Goal: Task Accomplishment & Management: Use online tool/utility

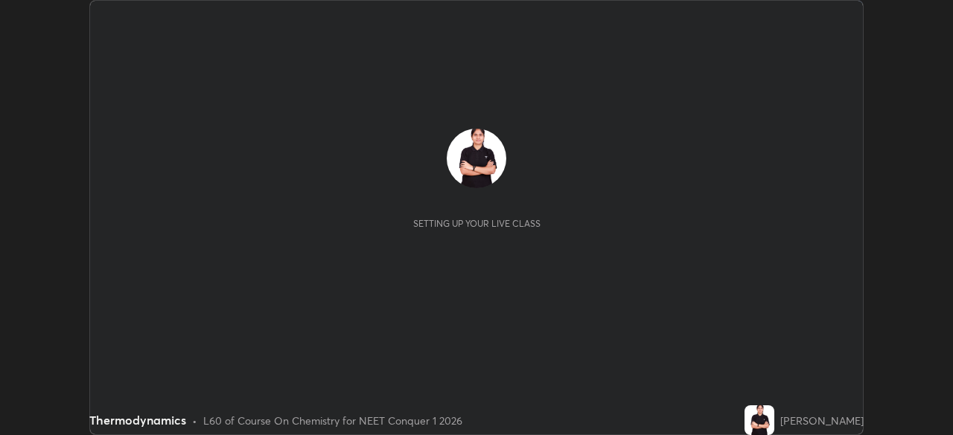
scroll to position [435, 953]
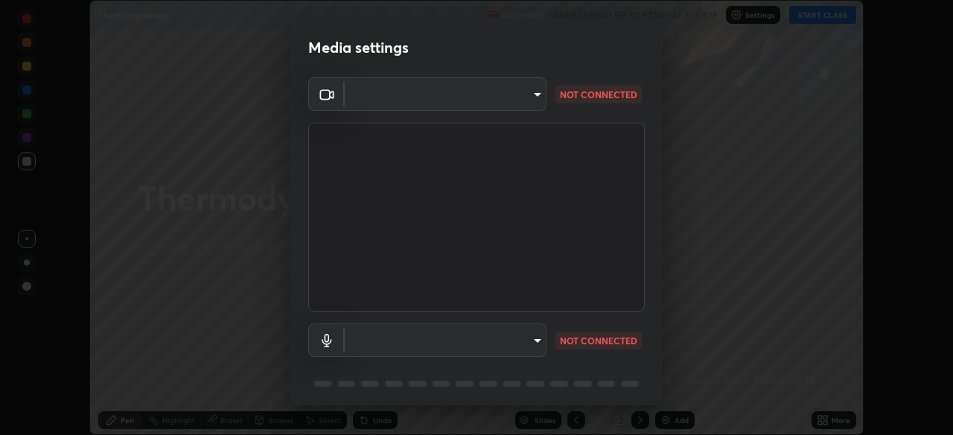
type input "ed5728659d4a2628327284da790eb6393f1623e3a82d583cb44db94038f4ead1"
click at [385, 336] on body "Erase all Thermodynamics Recording WAS SCHEDULED TO START AT 3:15 PM Settings S…" at bounding box center [476, 217] width 953 height 435
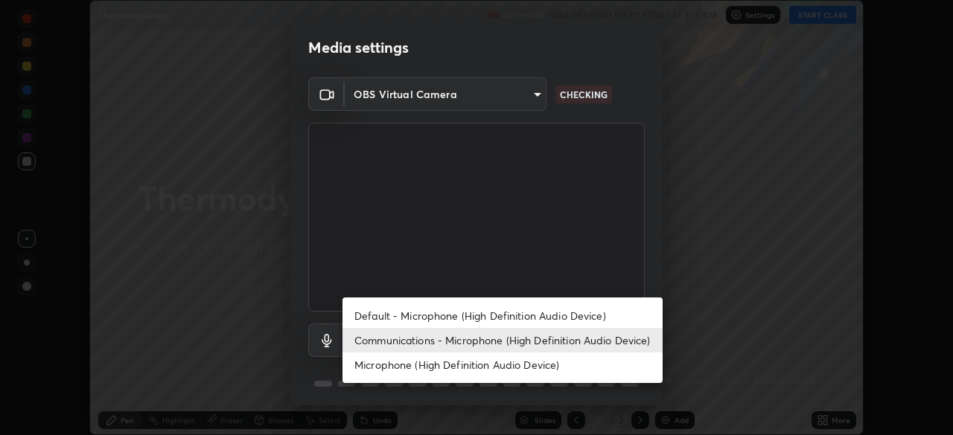
click at [405, 320] on li "Default - Microphone (High Definition Audio Device)" at bounding box center [502, 316] width 320 height 25
type input "default"
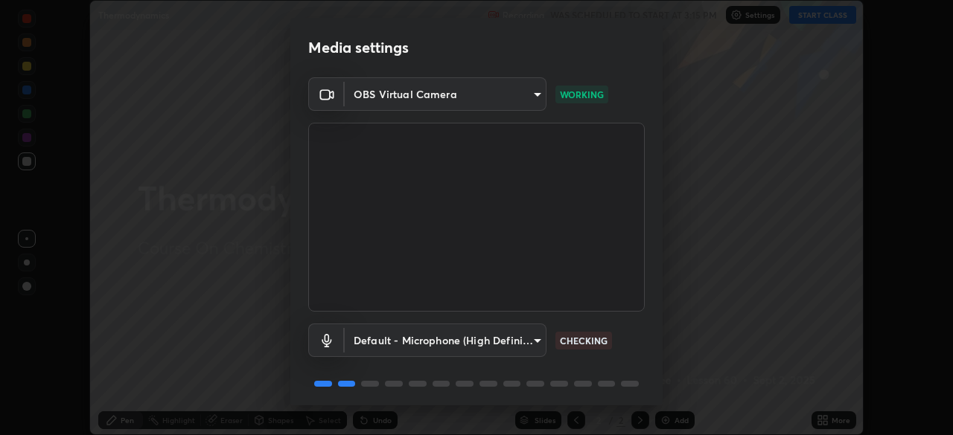
scroll to position [53, 0]
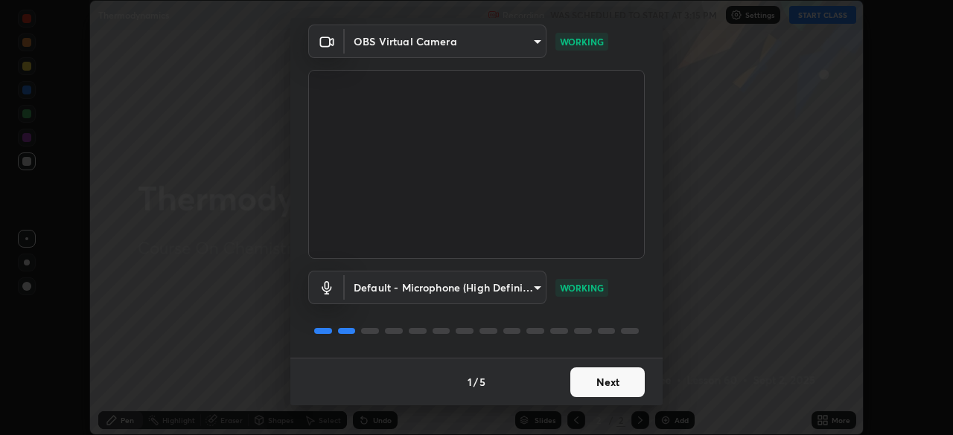
click at [607, 382] on button "Next" at bounding box center [607, 383] width 74 height 30
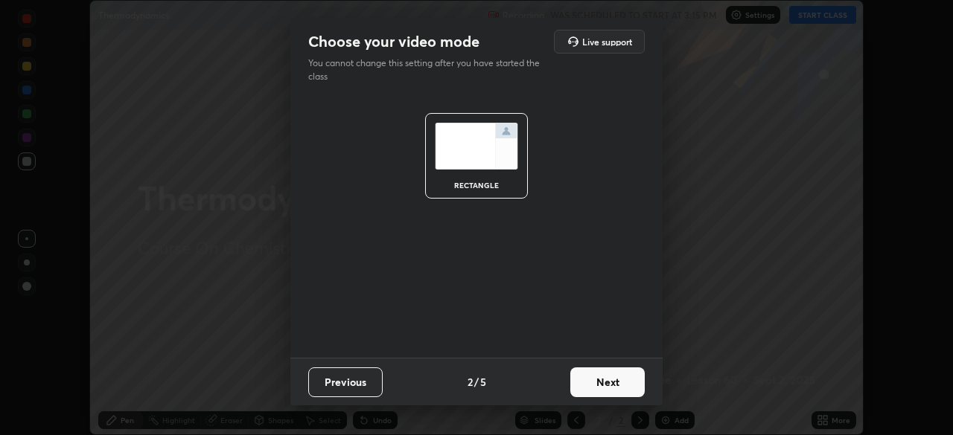
click at [606, 379] on button "Next" at bounding box center [607, 383] width 74 height 30
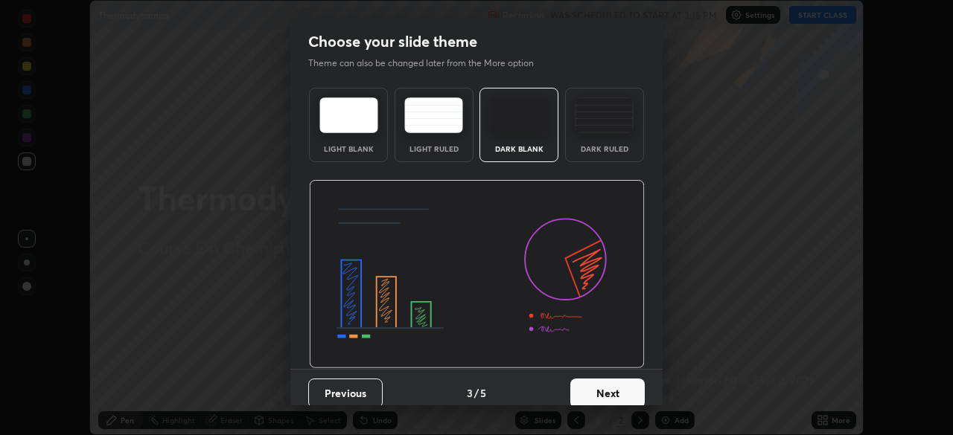
click at [610, 389] on button "Next" at bounding box center [607, 394] width 74 height 30
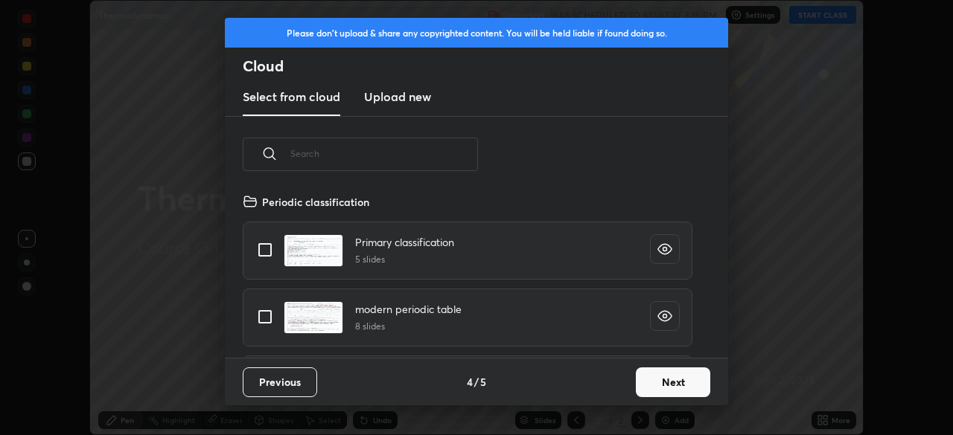
scroll to position [165, 478]
click at [660, 389] on button "Next" at bounding box center [673, 383] width 74 height 30
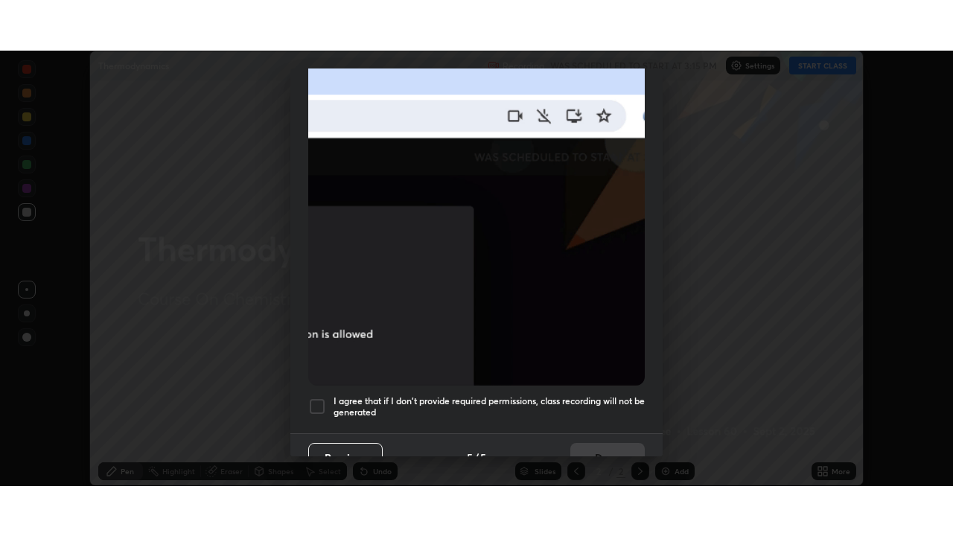
scroll to position [357, 0]
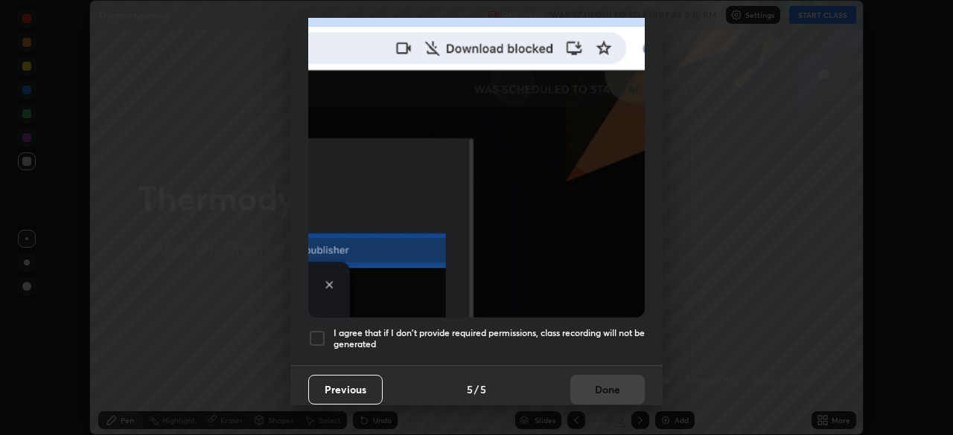
click at [311, 330] on div at bounding box center [317, 339] width 18 height 18
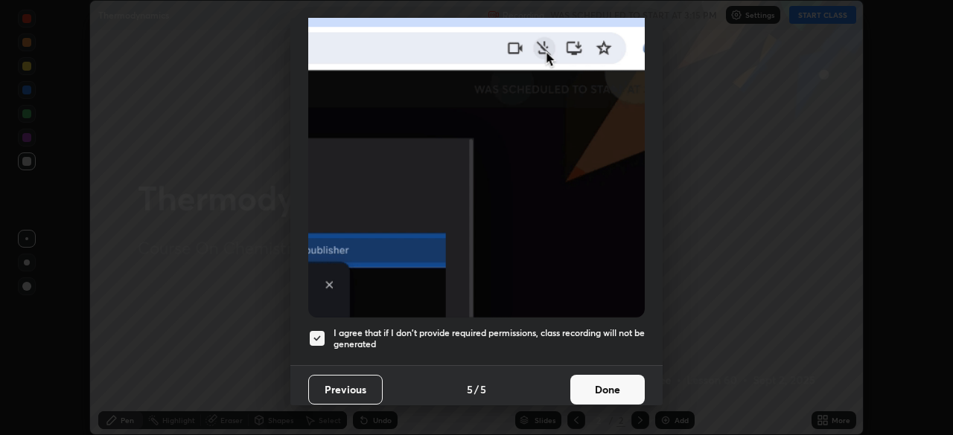
click at [588, 385] on button "Done" at bounding box center [607, 390] width 74 height 30
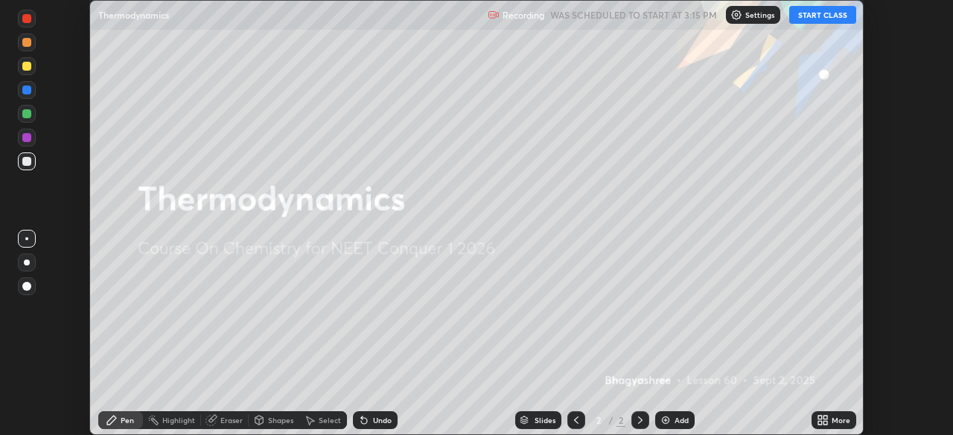
click at [826, 11] on button "START CLASS" at bounding box center [822, 15] width 67 height 18
click at [837, 421] on div "More" at bounding box center [841, 420] width 19 height 7
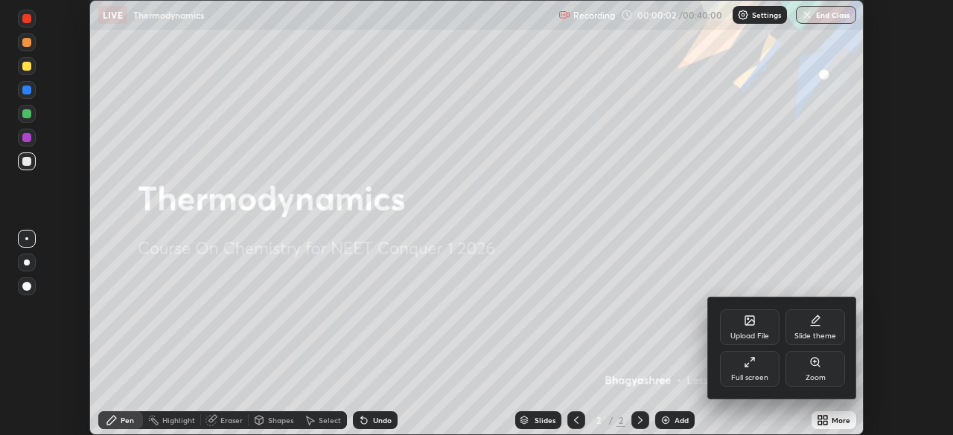
click at [759, 374] on div "Full screen" at bounding box center [749, 377] width 37 height 7
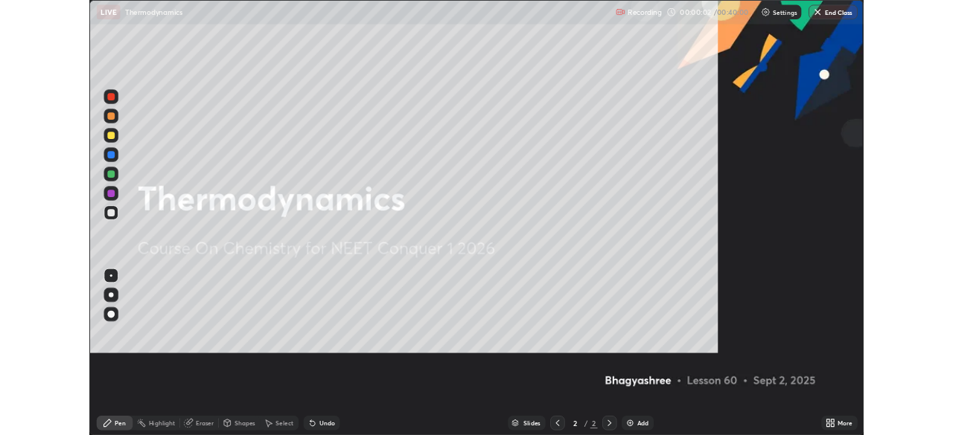
scroll to position [536, 953]
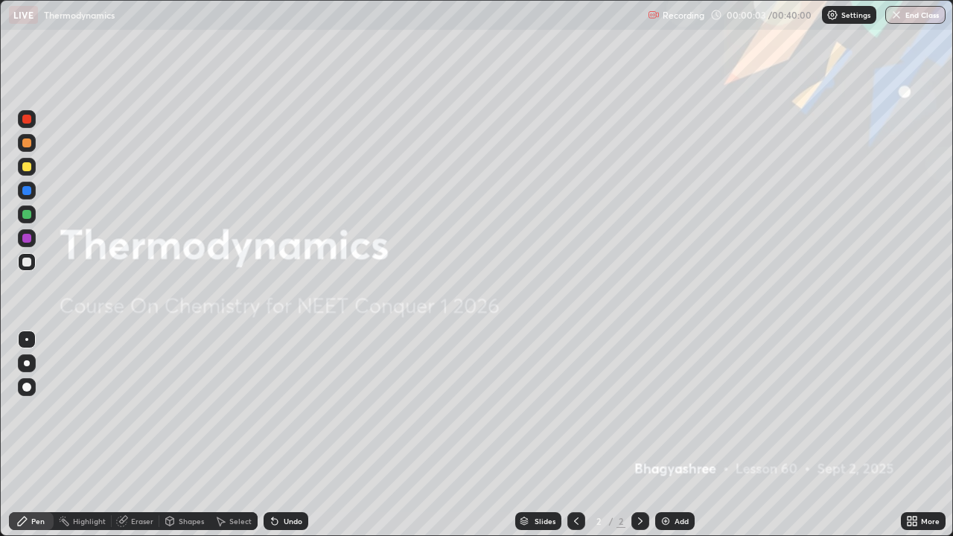
click at [672, 435] on div "Add" at bounding box center [674, 521] width 39 height 18
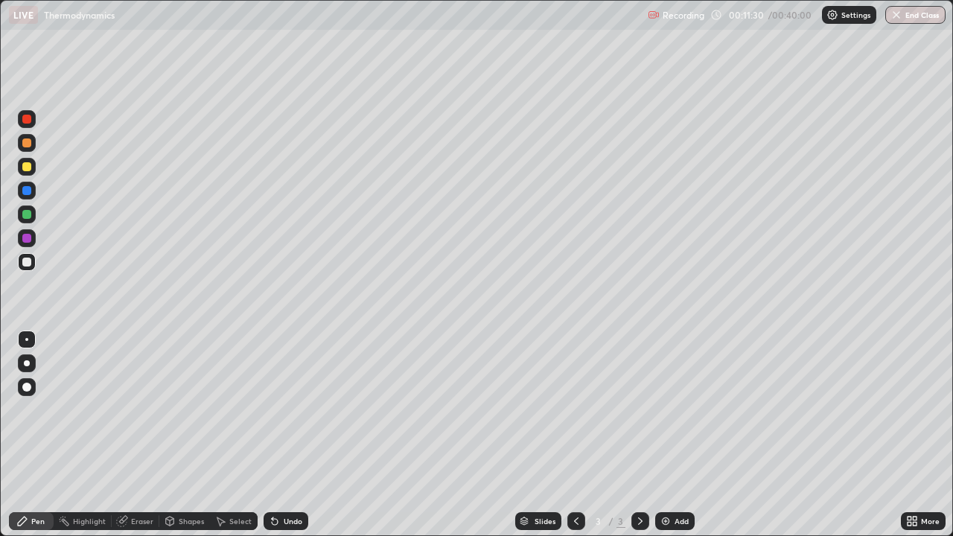
click at [26, 191] on div at bounding box center [26, 190] width 9 height 9
click at [26, 167] on div at bounding box center [26, 166] width 9 height 9
click at [907, 435] on icon at bounding box center [912, 521] width 12 height 12
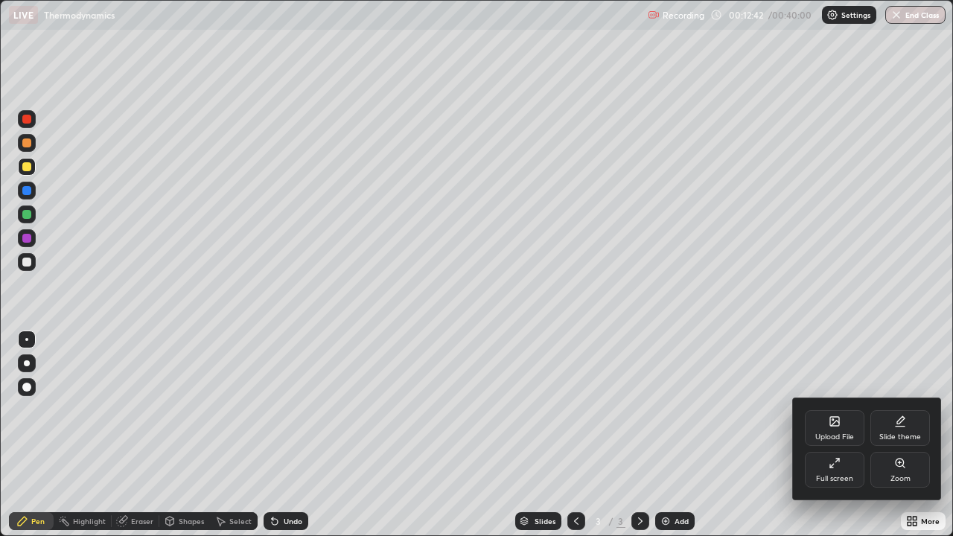
click at [844, 435] on div "Full screen" at bounding box center [835, 470] width 60 height 36
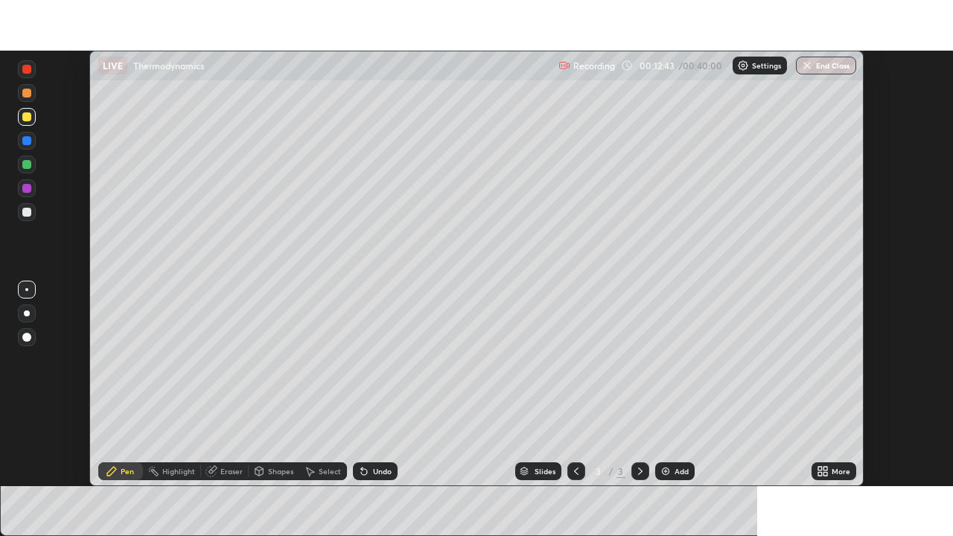
scroll to position [74008, 73490]
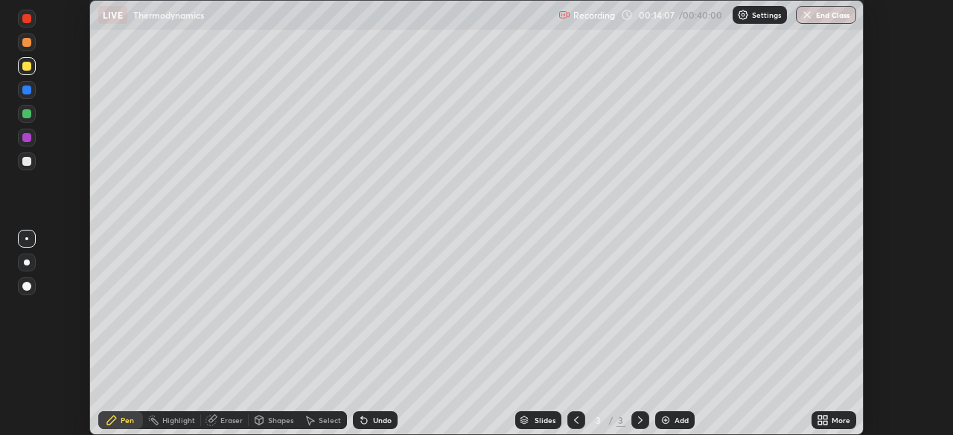
click at [222, 419] on div "Eraser" at bounding box center [231, 420] width 22 height 7
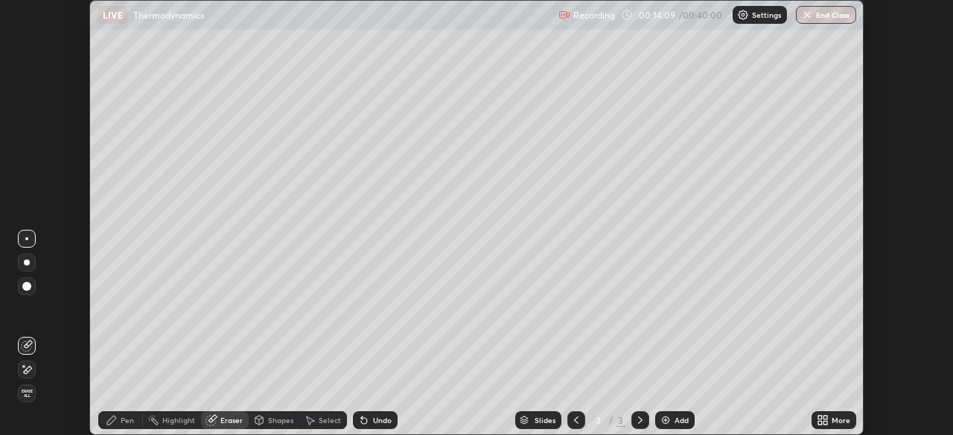
click at [120, 418] on div "Pen" at bounding box center [120, 421] width 45 height 18
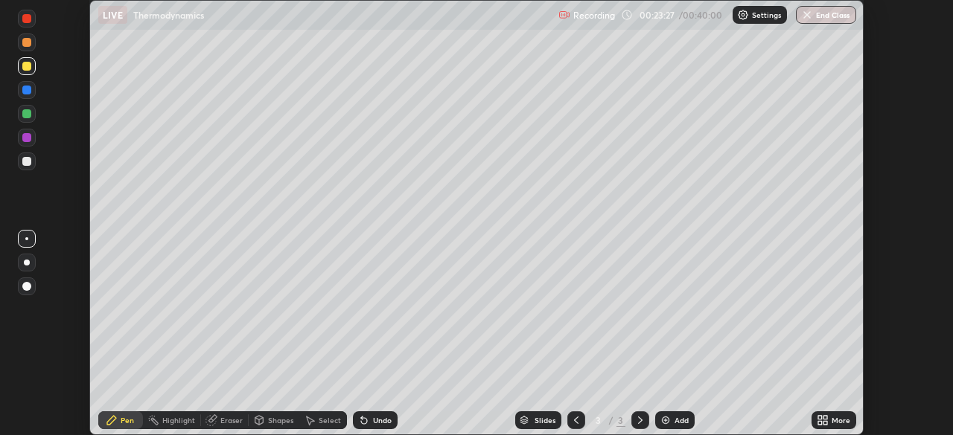
click at [833, 424] on div "More" at bounding box center [841, 420] width 19 height 7
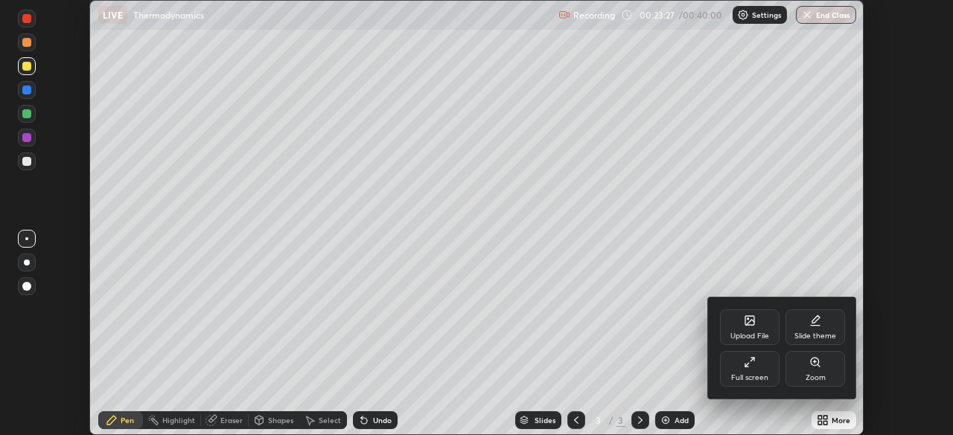
click at [816, 375] on div "Zoom" at bounding box center [815, 377] width 20 height 7
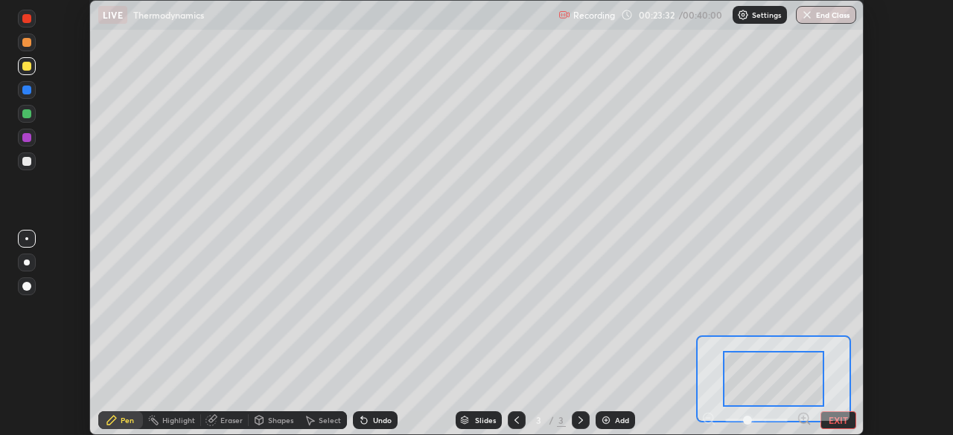
click at [840, 418] on button "EXIT" at bounding box center [838, 421] width 36 height 18
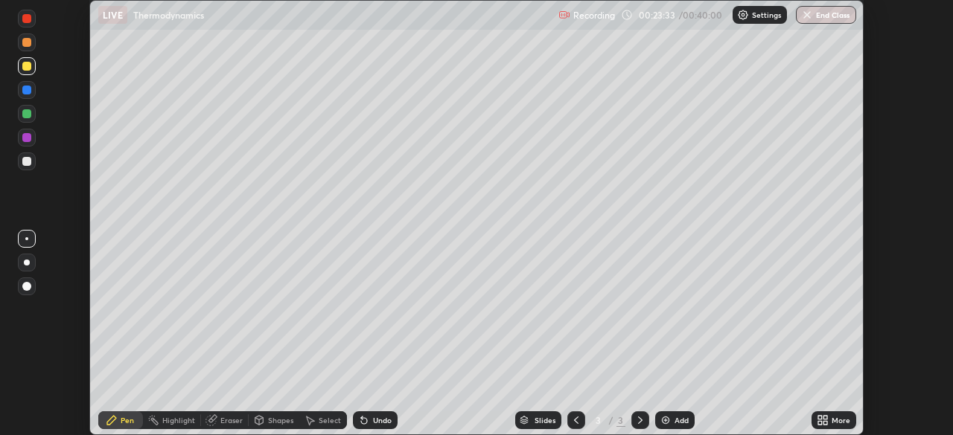
click at [833, 428] on div "More" at bounding box center [833, 421] width 45 height 18
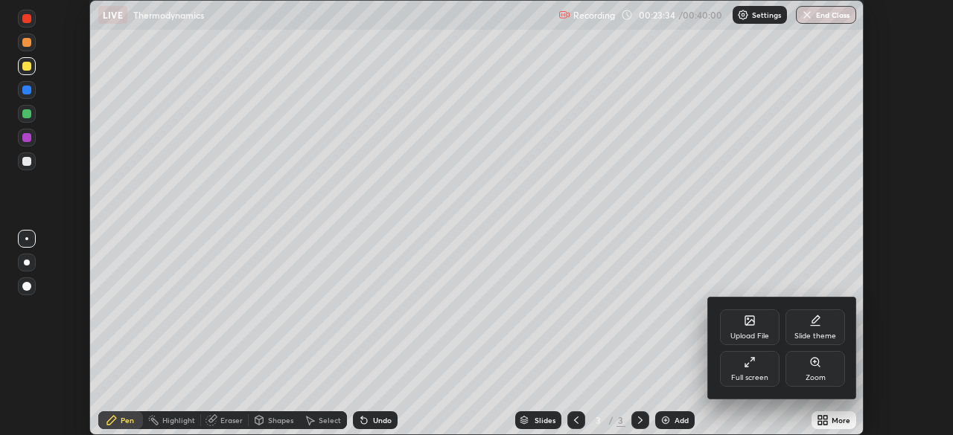
click at [770, 370] on div "Full screen" at bounding box center [750, 369] width 60 height 36
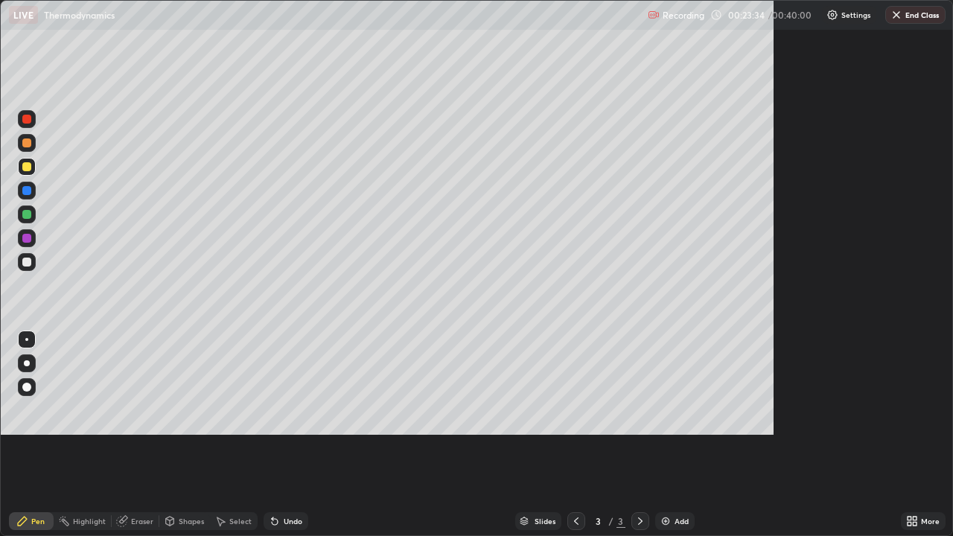
scroll to position [536, 953]
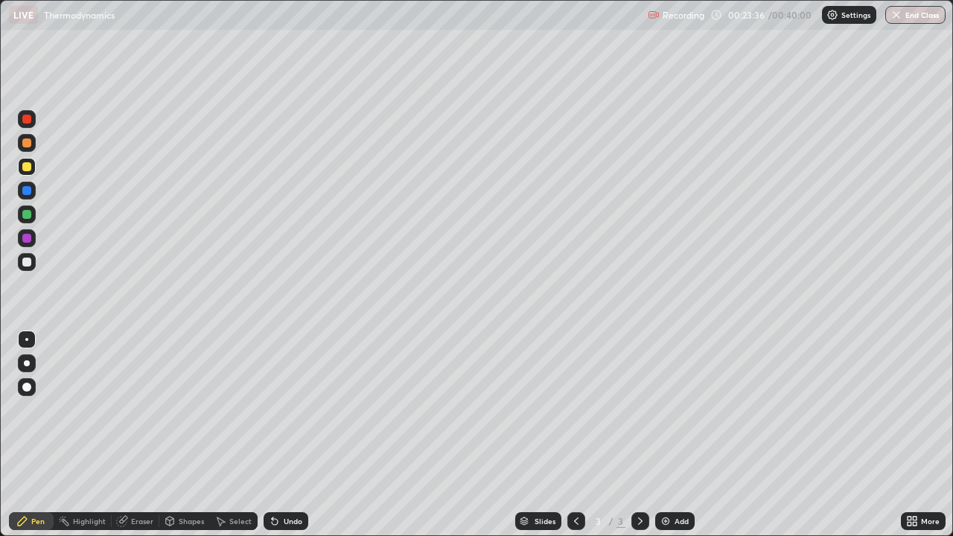
click at [674, 435] on div "Add" at bounding box center [681, 520] width 14 height 7
click at [34, 261] on div at bounding box center [27, 262] width 18 height 18
click at [246, 435] on div "Select" at bounding box center [240, 520] width 22 height 7
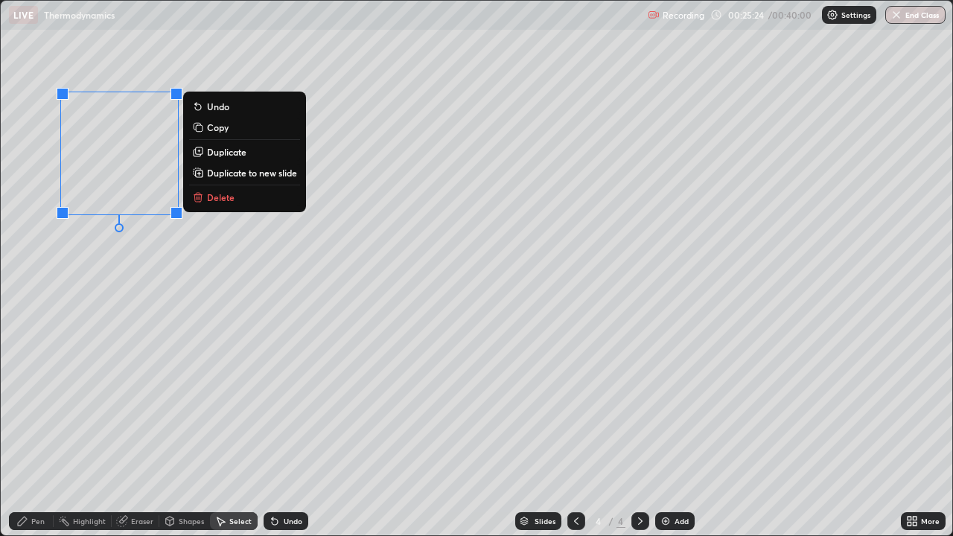
click at [229, 200] on p "Delete" at bounding box center [221, 197] width 28 height 12
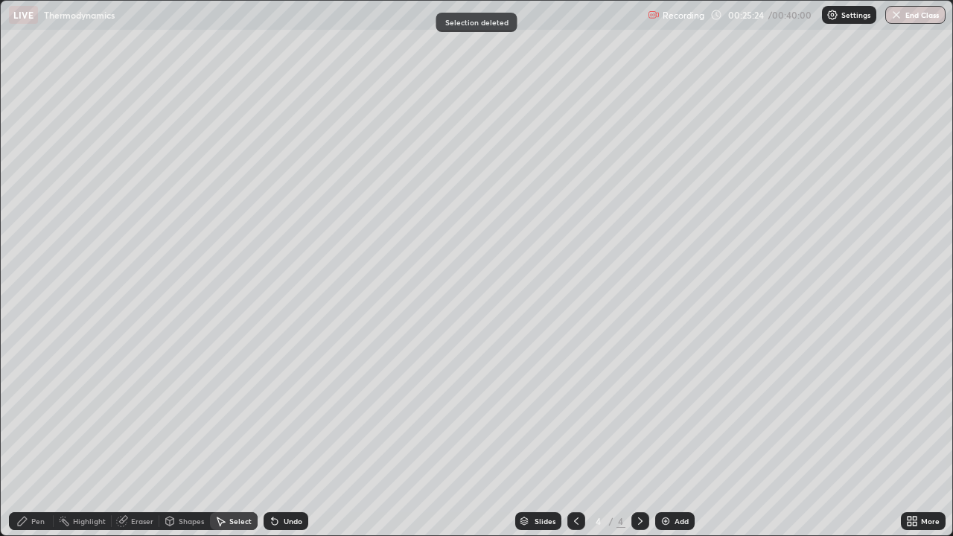
click at [41, 435] on div "Pen" at bounding box center [31, 521] width 45 height 18
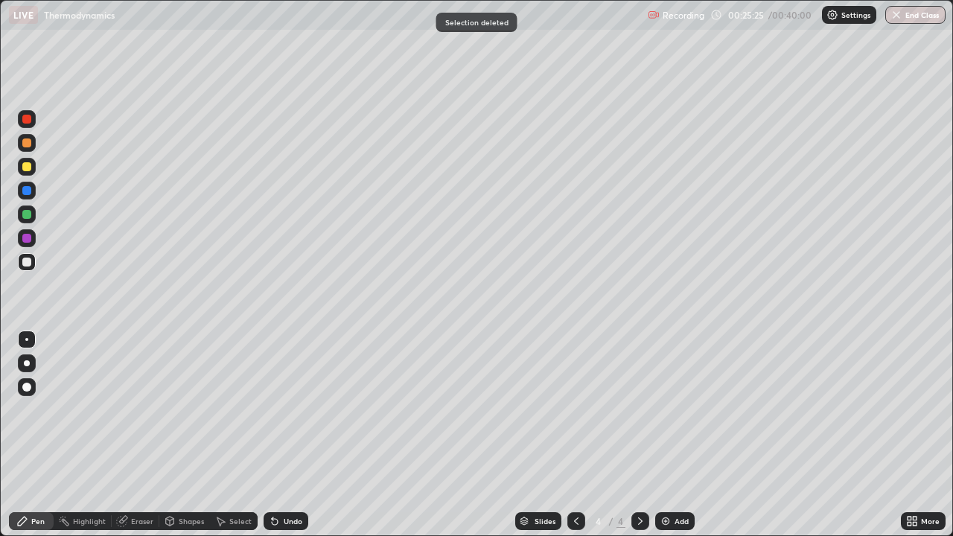
click at [30, 260] on div at bounding box center [26, 262] width 9 height 9
click at [26, 169] on div at bounding box center [26, 166] width 9 height 9
click at [28, 191] on div at bounding box center [26, 190] width 9 height 9
click at [28, 119] on div at bounding box center [26, 119] width 9 height 9
click at [26, 192] on div at bounding box center [26, 190] width 9 height 9
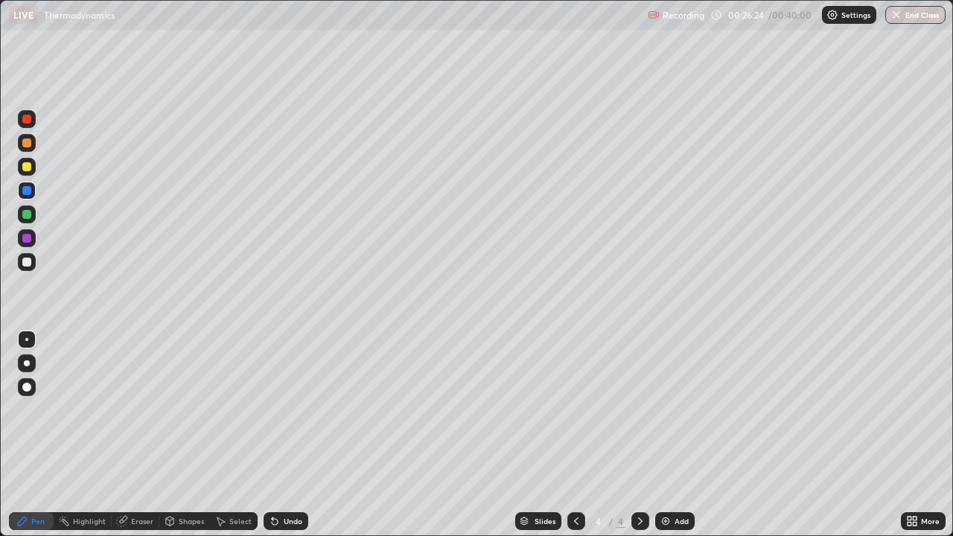
click at [28, 239] on div at bounding box center [26, 238] width 9 height 9
click at [29, 214] on div at bounding box center [26, 214] width 9 height 9
click at [25, 260] on div at bounding box center [26, 262] width 9 height 9
click at [26, 189] on div at bounding box center [26, 190] width 9 height 9
click at [26, 238] on div at bounding box center [26, 238] width 9 height 9
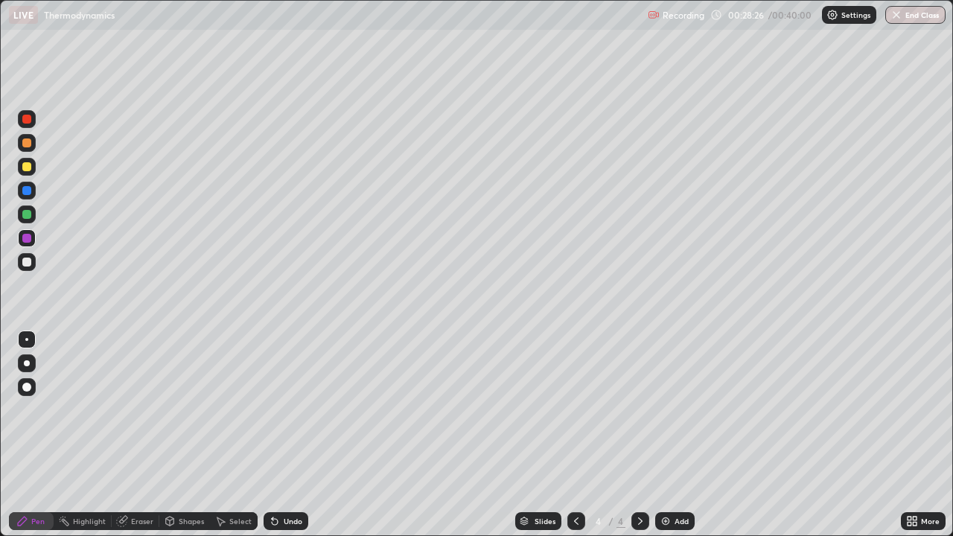
click at [136, 435] on div "Eraser" at bounding box center [142, 520] width 22 height 7
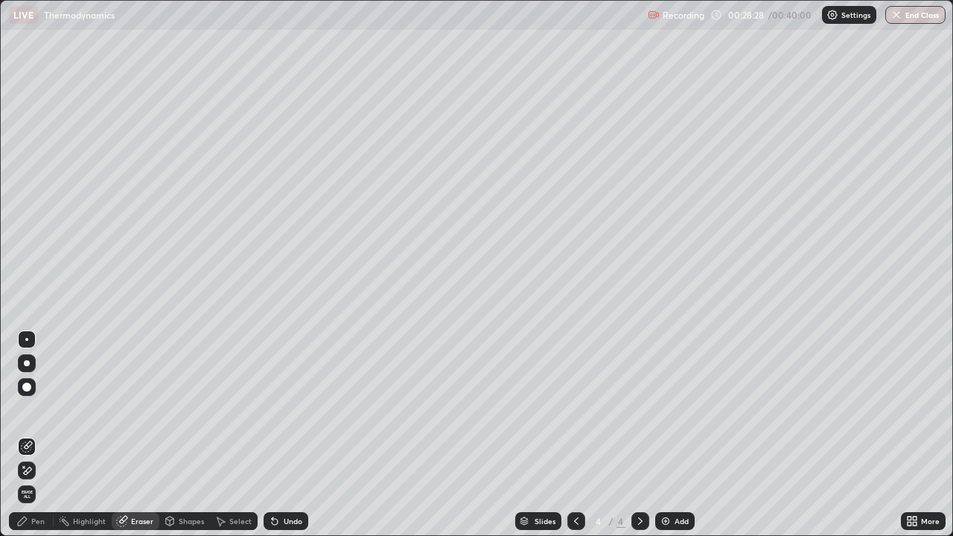
click at [31, 435] on div "Pen" at bounding box center [31, 521] width 45 height 18
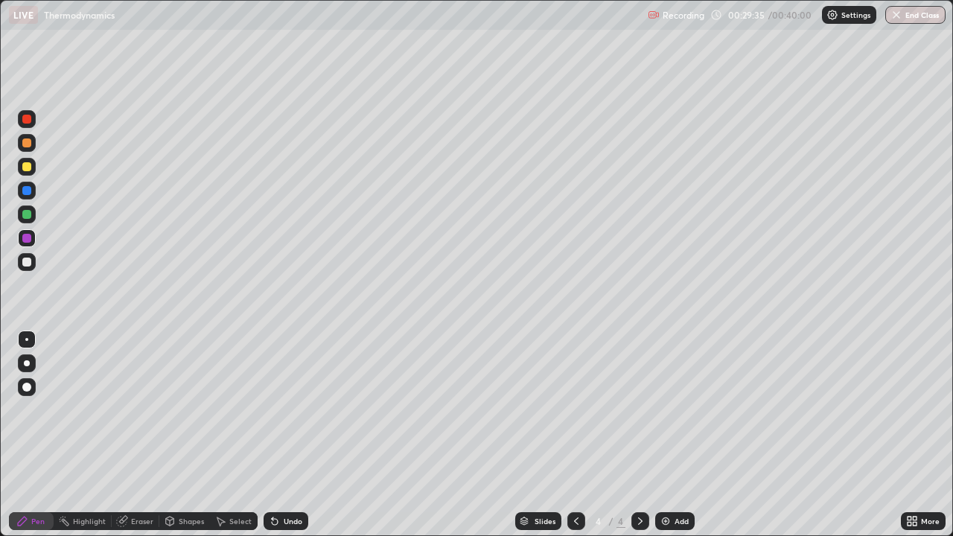
click at [26, 165] on div at bounding box center [26, 166] width 9 height 9
click at [27, 208] on div at bounding box center [27, 214] width 18 height 18
click at [28, 264] on div at bounding box center [26, 262] width 9 height 9
click at [26, 166] on div at bounding box center [26, 166] width 9 height 9
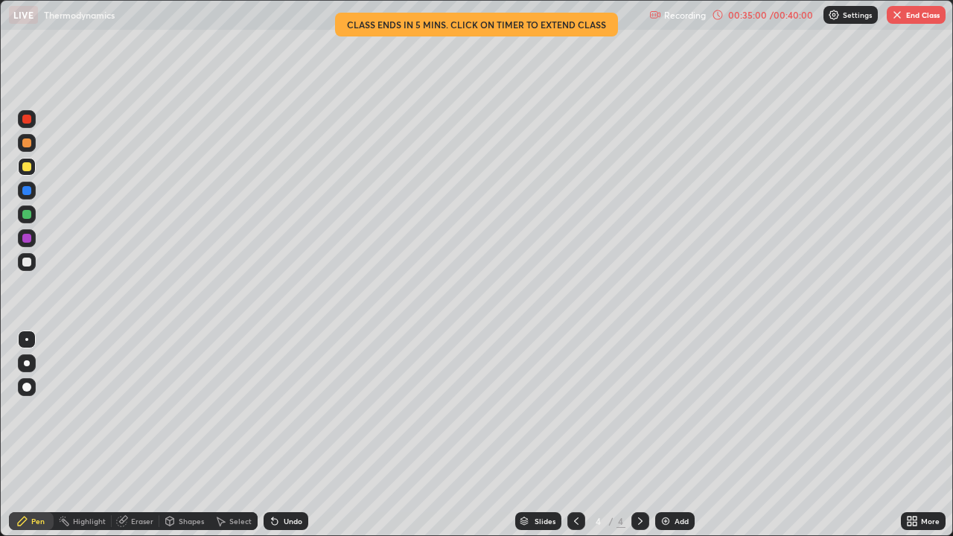
click at [669, 435] on div "Add" at bounding box center [674, 521] width 39 height 18
click at [28, 262] on div at bounding box center [26, 262] width 9 height 9
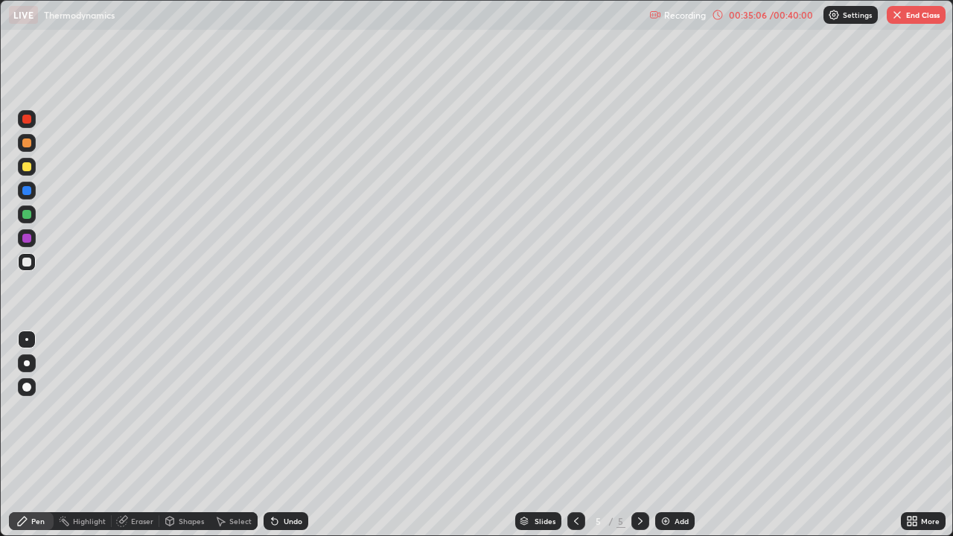
click at [755, 16] on div "00:35:06" at bounding box center [748, 14] width 42 height 9
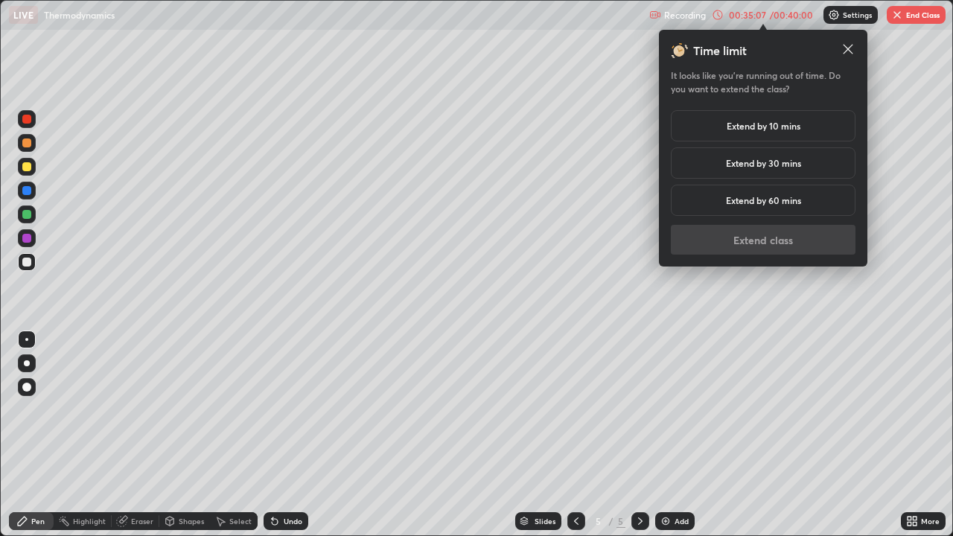
click at [797, 166] on h5 "Extend by 30 mins" at bounding box center [763, 162] width 75 height 13
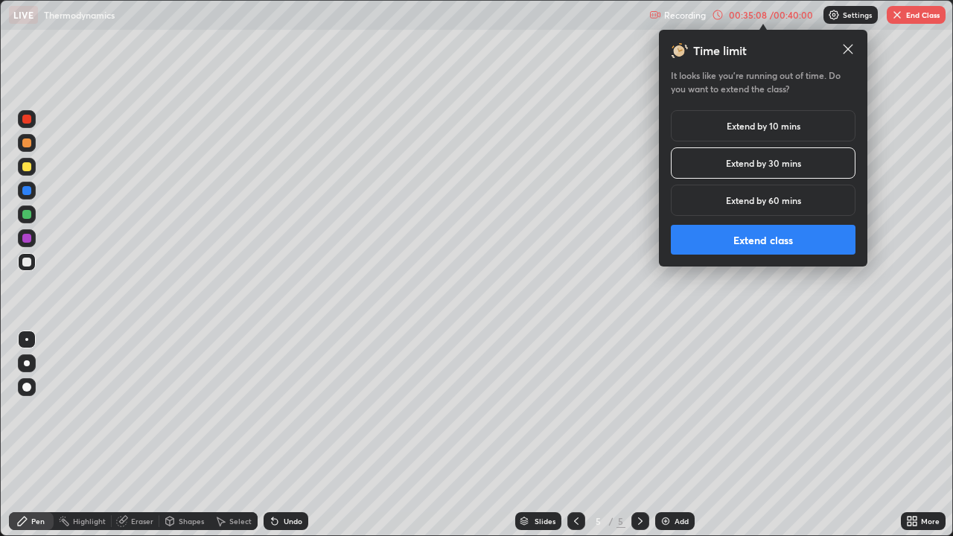
click at [757, 243] on button "Extend class" at bounding box center [763, 240] width 185 height 30
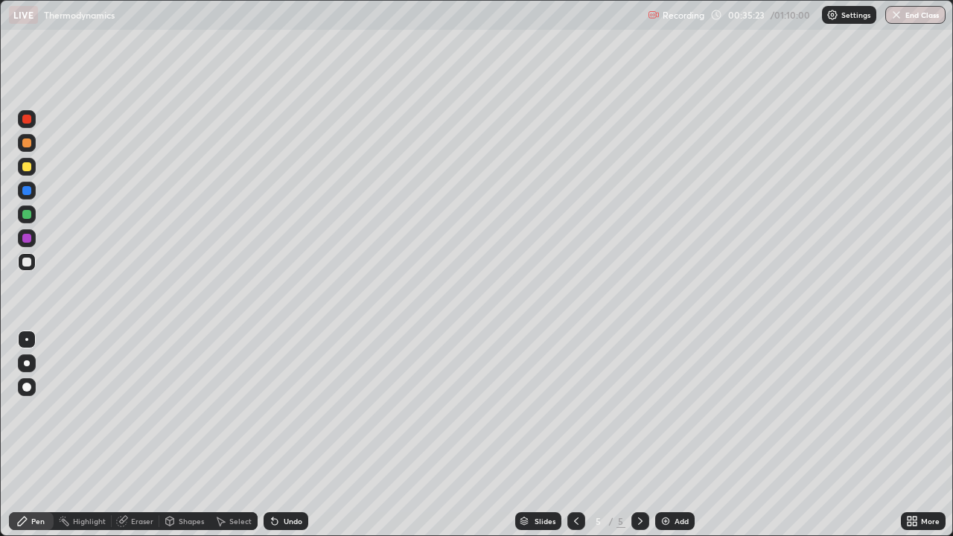
click at [285, 435] on div "Undo" at bounding box center [286, 521] width 45 height 18
click at [284, 435] on div "Undo" at bounding box center [286, 521] width 45 height 18
click at [281, 435] on div "Undo" at bounding box center [286, 521] width 45 height 18
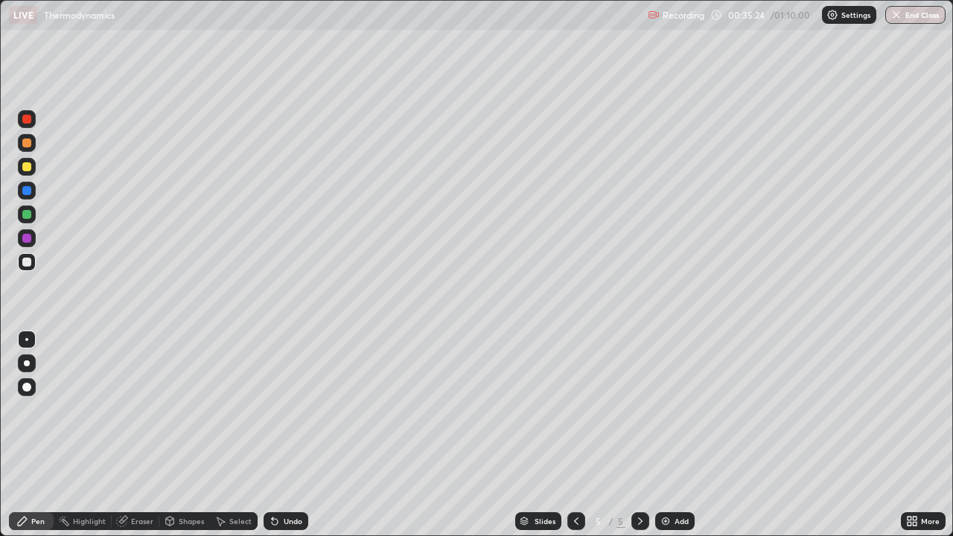
click at [278, 435] on div "Undo" at bounding box center [286, 521] width 45 height 18
click at [275, 435] on div "Undo" at bounding box center [286, 521] width 45 height 18
click at [273, 435] on div "Undo" at bounding box center [286, 521] width 45 height 18
click at [288, 435] on div "Undo" at bounding box center [286, 521] width 45 height 18
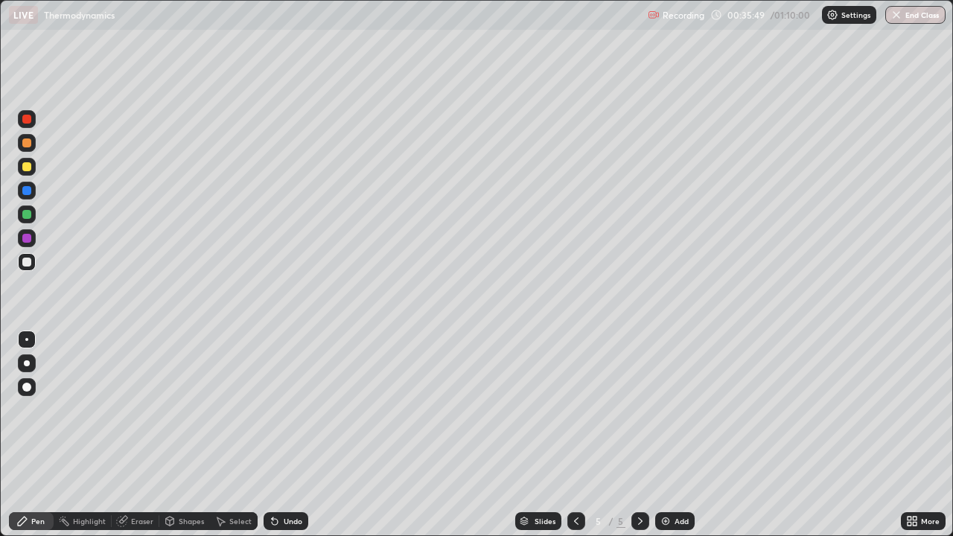
click at [28, 244] on div at bounding box center [27, 238] width 18 height 18
click at [128, 435] on div "Eraser" at bounding box center [136, 521] width 48 height 18
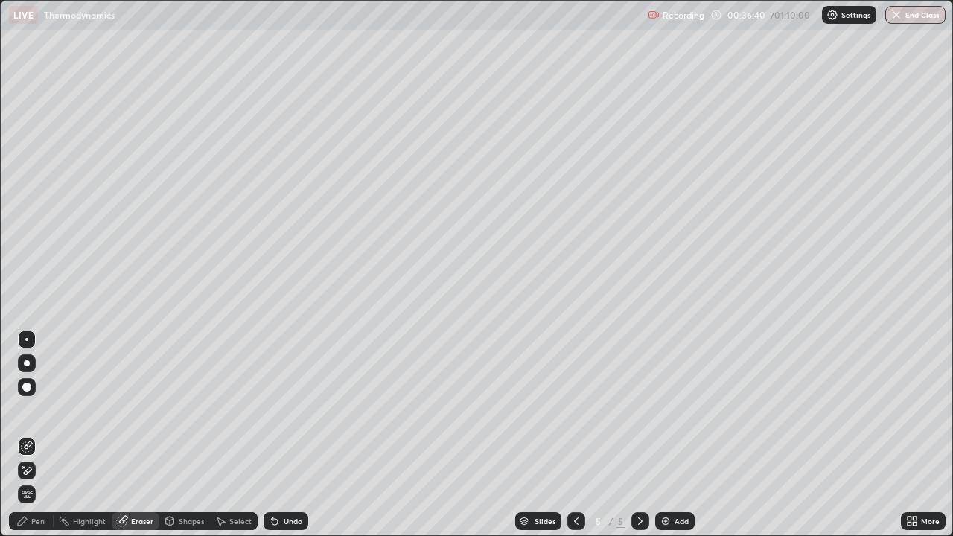
click at [37, 435] on div "Pen" at bounding box center [37, 520] width 13 height 7
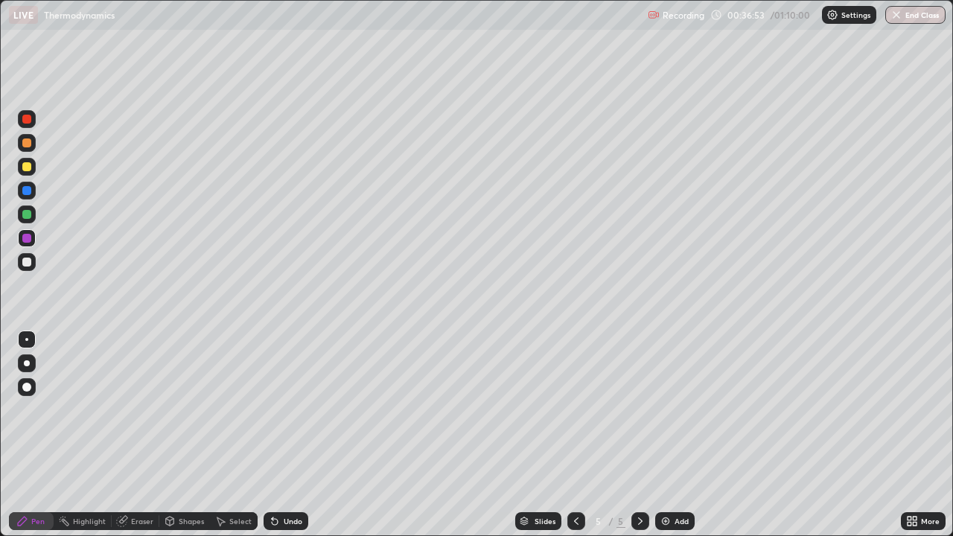
click at [131, 435] on div "Eraser" at bounding box center [142, 520] width 22 height 7
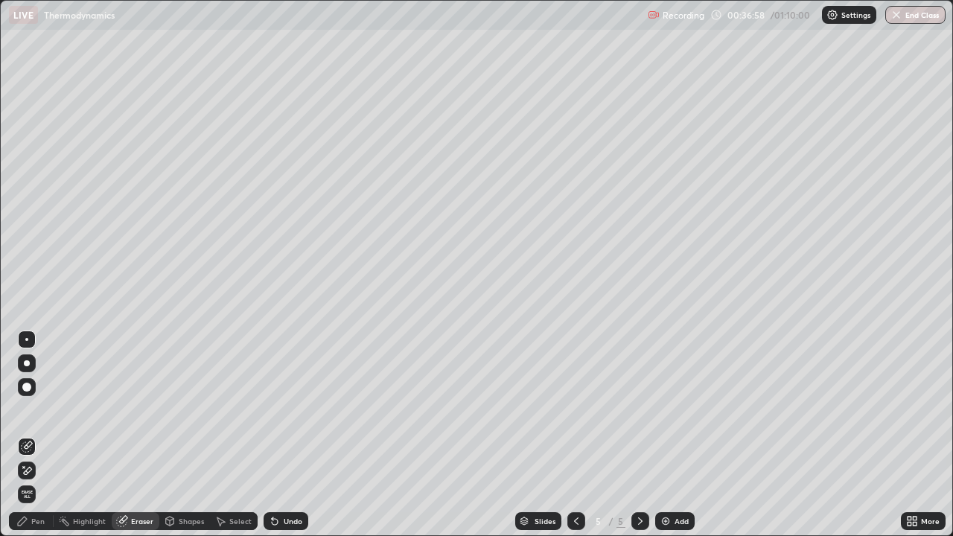
click at [34, 435] on div "Pen" at bounding box center [31, 521] width 45 height 18
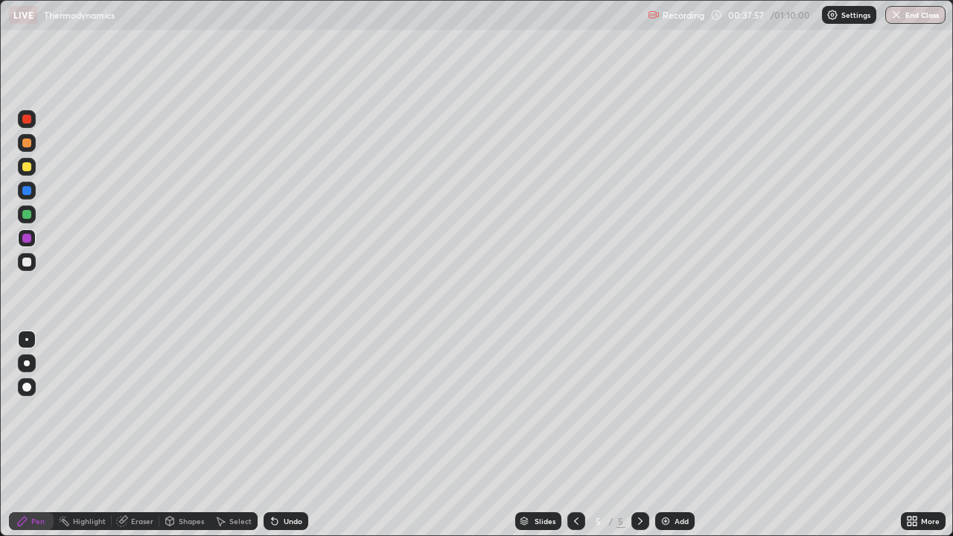
click at [33, 189] on div at bounding box center [27, 191] width 18 height 18
click at [27, 263] on div at bounding box center [26, 262] width 9 height 9
click at [135, 435] on div "Eraser" at bounding box center [136, 521] width 48 height 18
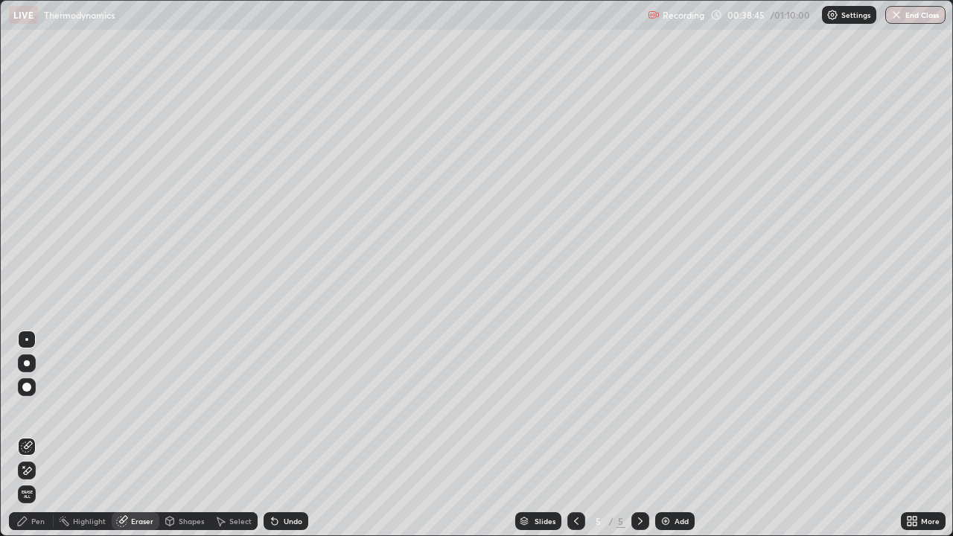
click at [31, 435] on div "Pen" at bounding box center [37, 520] width 13 height 7
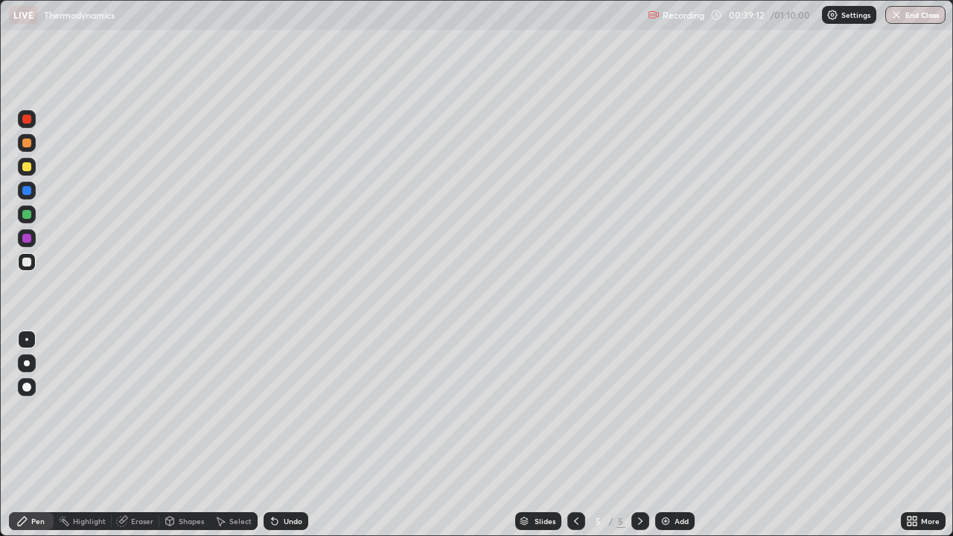
click at [27, 186] on div at bounding box center [26, 190] width 9 height 9
click at [28, 262] on div at bounding box center [26, 262] width 9 height 9
click at [28, 113] on div at bounding box center [27, 119] width 18 height 18
click at [668, 435] on img at bounding box center [666, 521] width 12 height 12
click at [29, 261] on div at bounding box center [26, 262] width 9 height 9
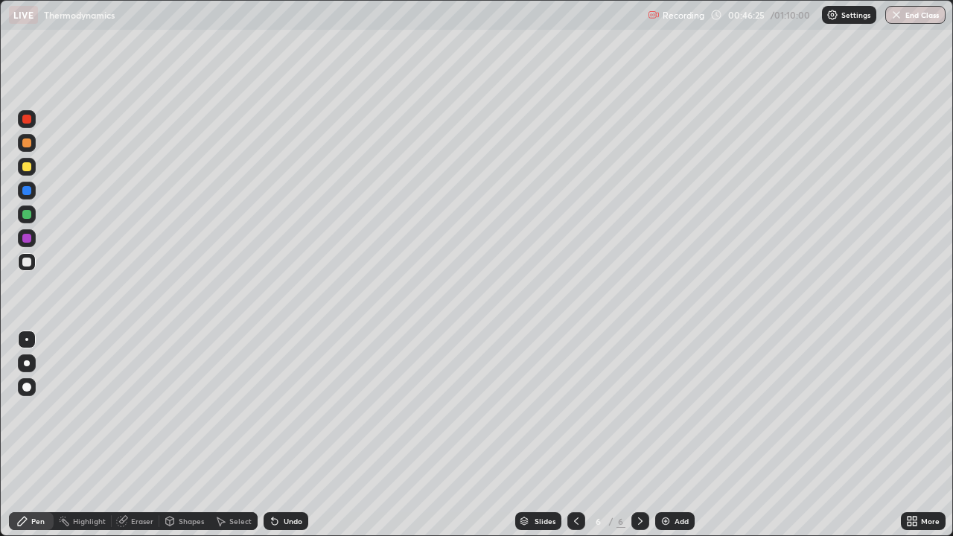
click at [572, 435] on div at bounding box center [576, 521] width 18 height 18
click at [631, 435] on div at bounding box center [640, 521] width 18 height 18
click at [138, 435] on div "Eraser" at bounding box center [142, 520] width 22 height 7
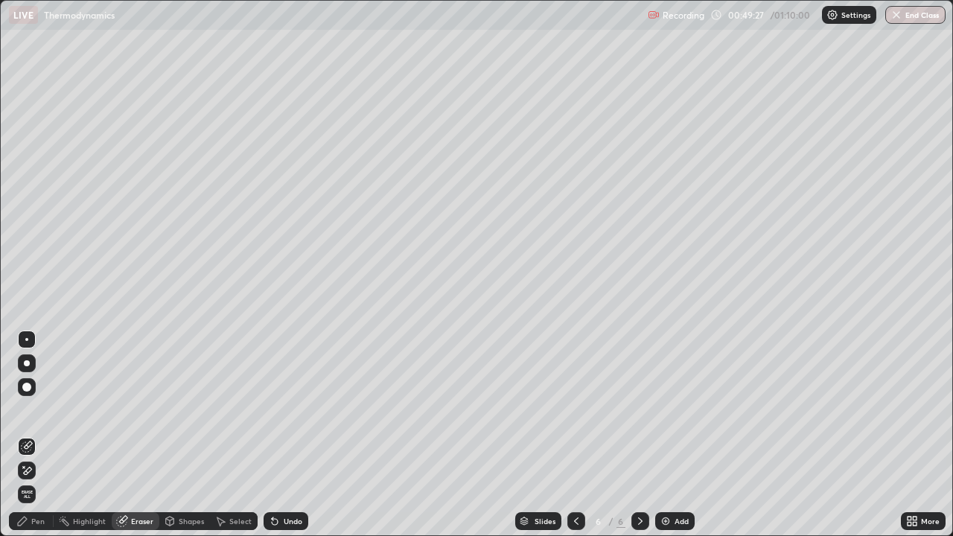
click at [36, 435] on div "Pen" at bounding box center [37, 520] width 13 height 7
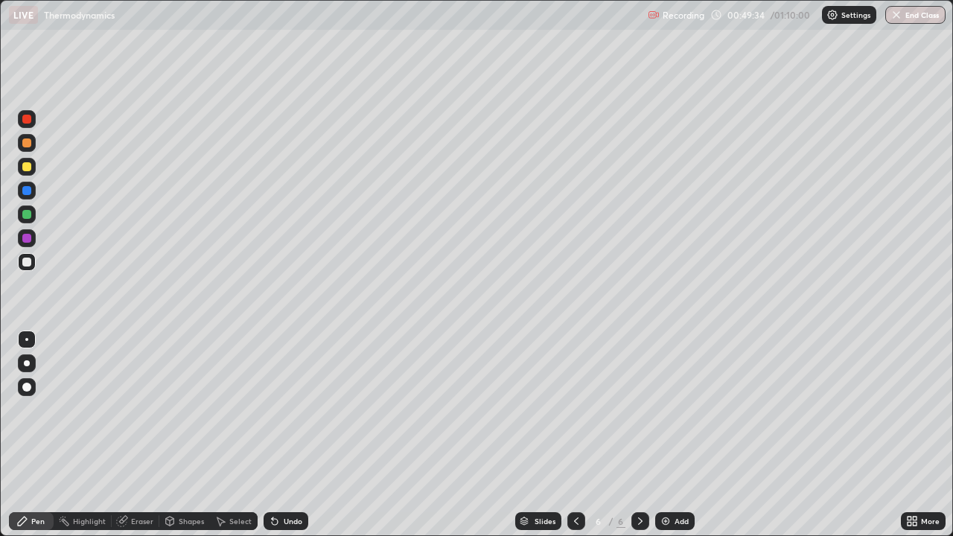
click at [136, 435] on div "Eraser" at bounding box center [142, 520] width 22 height 7
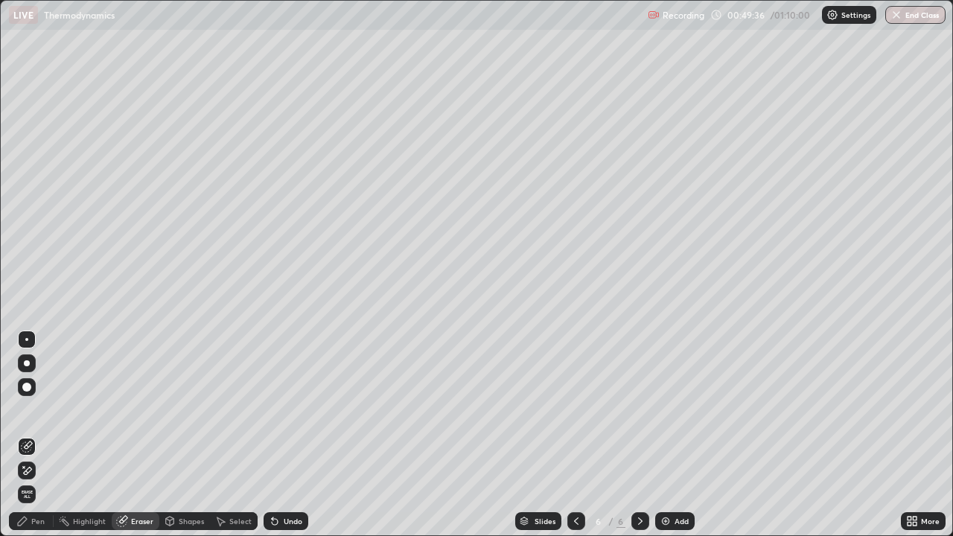
click at [31, 435] on div "Pen" at bounding box center [31, 521] width 45 height 18
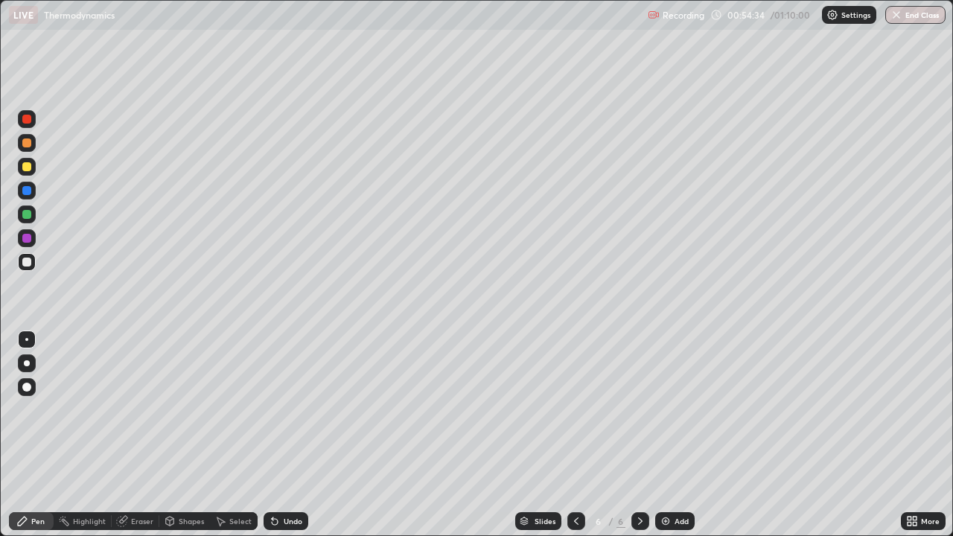
click at [284, 435] on div "Undo" at bounding box center [293, 520] width 19 height 7
click at [668, 435] on img at bounding box center [666, 521] width 12 height 12
click at [135, 435] on div "Eraser" at bounding box center [142, 520] width 22 height 7
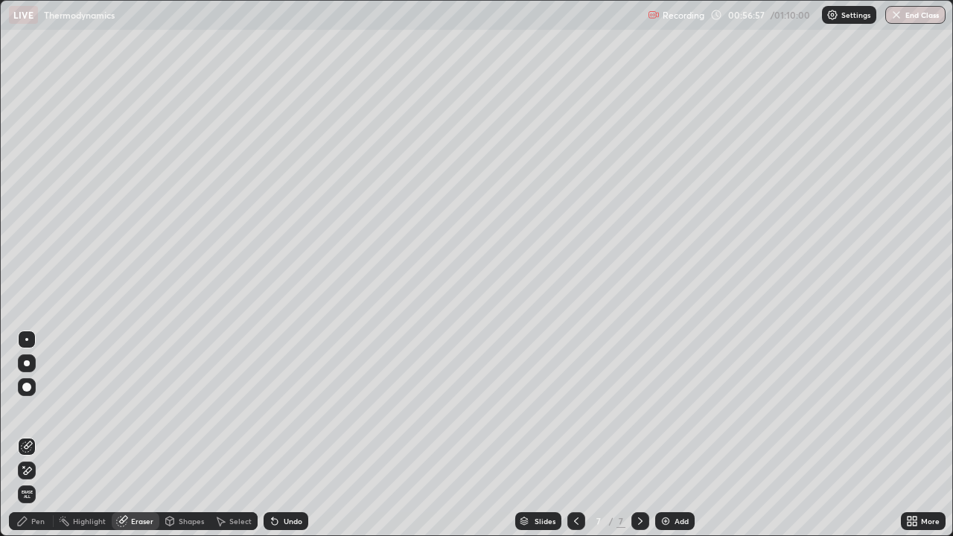
click at [39, 435] on div "Pen" at bounding box center [31, 521] width 45 height 18
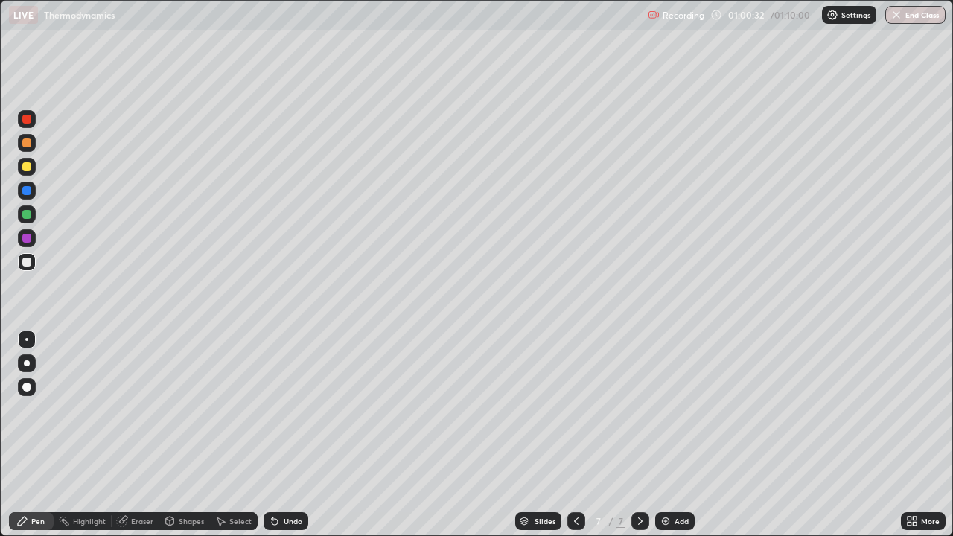
click at [672, 435] on div "Add" at bounding box center [674, 521] width 39 height 18
click at [25, 117] on div at bounding box center [26, 119] width 9 height 9
click at [127, 435] on icon at bounding box center [122, 521] width 12 height 12
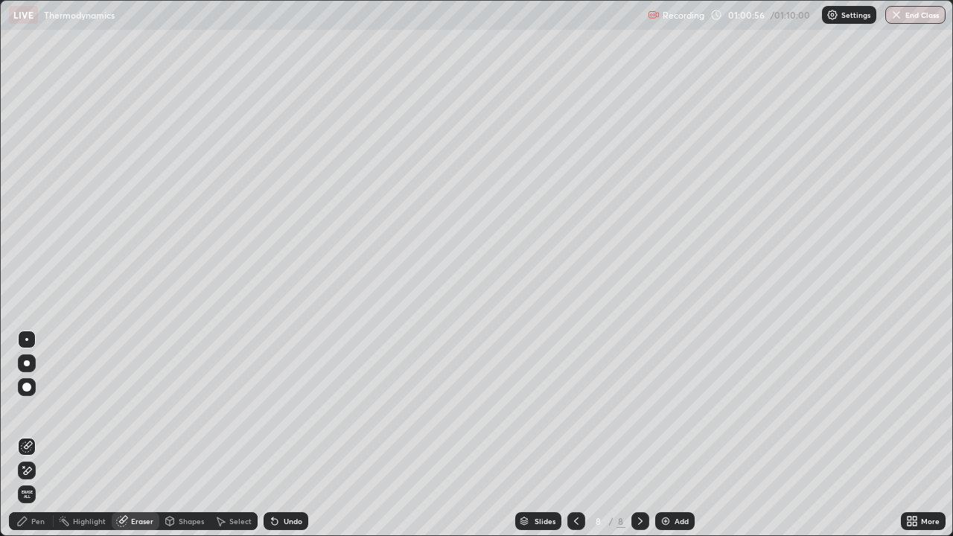
click at [36, 435] on div "Pen" at bounding box center [37, 520] width 13 height 7
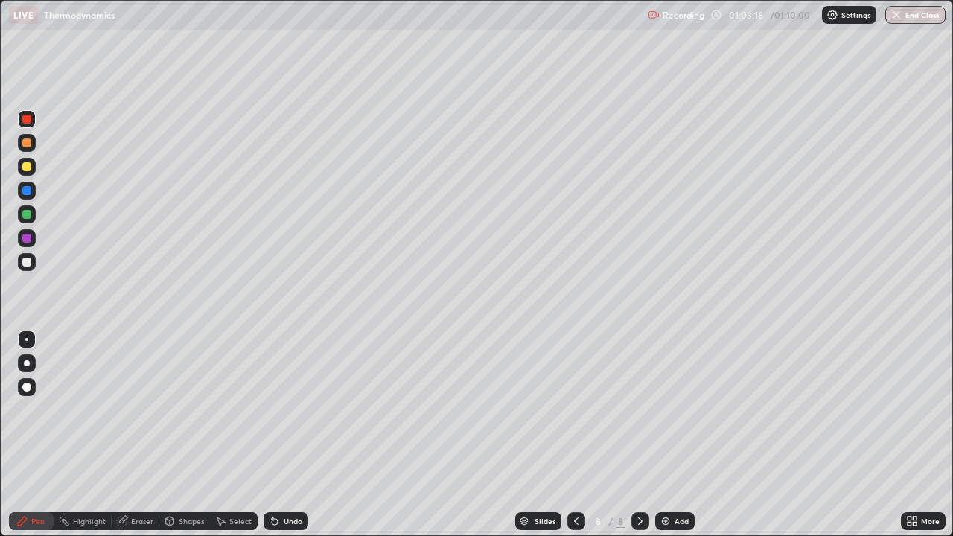
click at [25, 189] on div at bounding box center [26, 190] width 9 height 9
click at [25, 119] on div at bounding box center [26, 119] width 9 height 9
click at [27, 266] on div at bounding box center [26, 262] width 9 height 9
click at [896, 16] on img "button" at bounding box center [897, 15] width 12 height 12
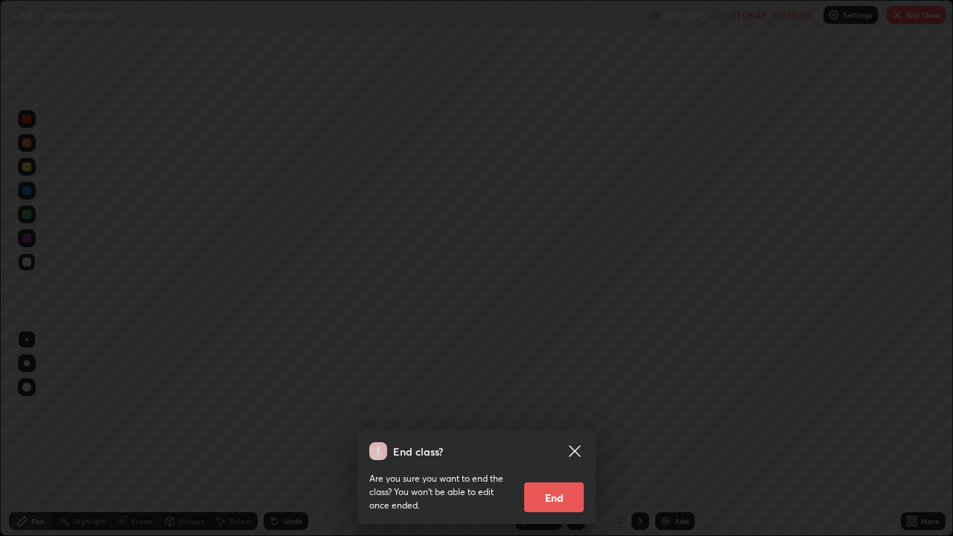
click at [554, 435] on button "End" at bounding box center [554, 497] width 60 height 30
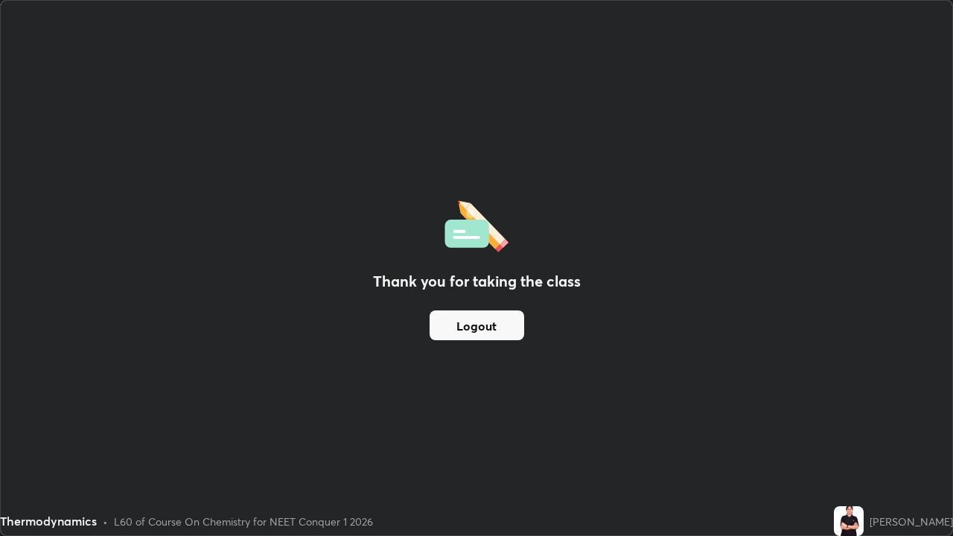
click at [514, 328] on button "Logout" at bounding box center [477, 325] width 95 height 30
